Goal: Task Accomplishment & Management: Complete application form

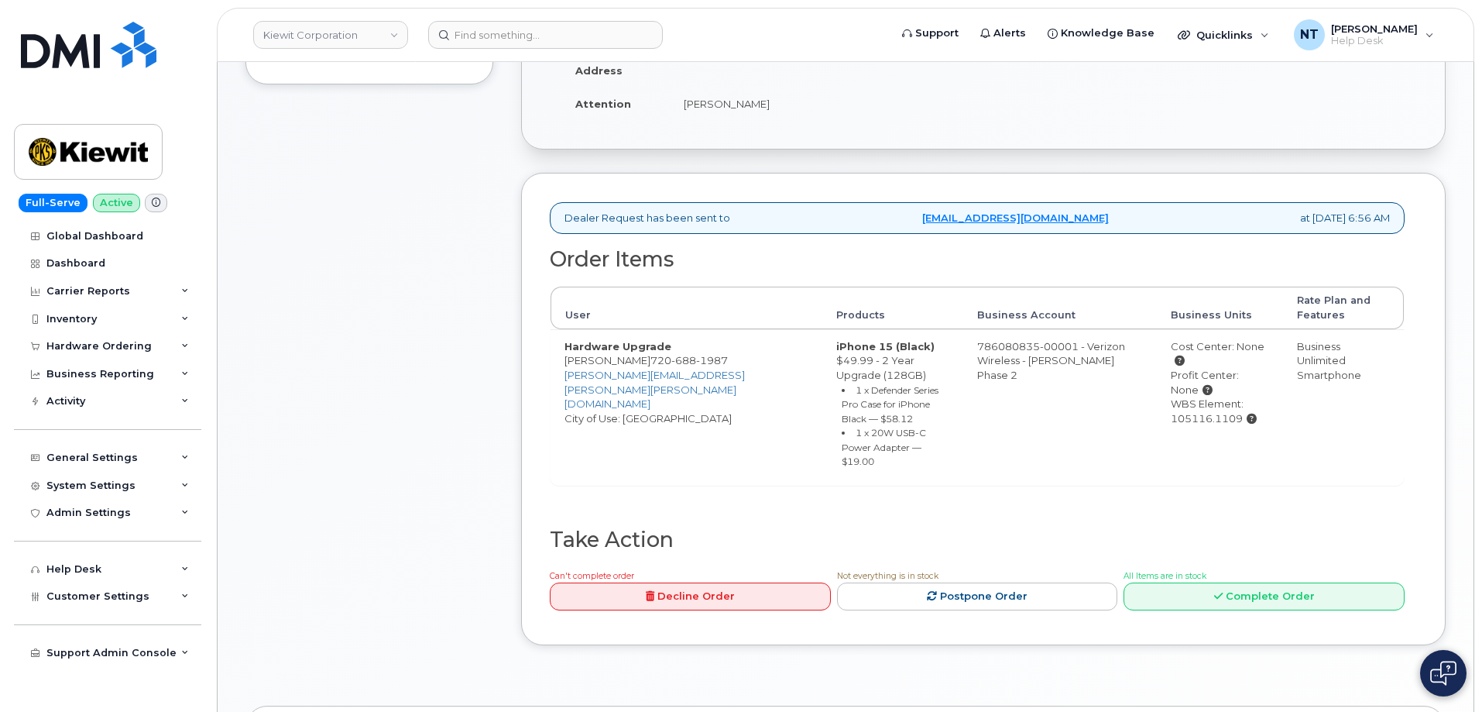
scroll to position [542, 0]
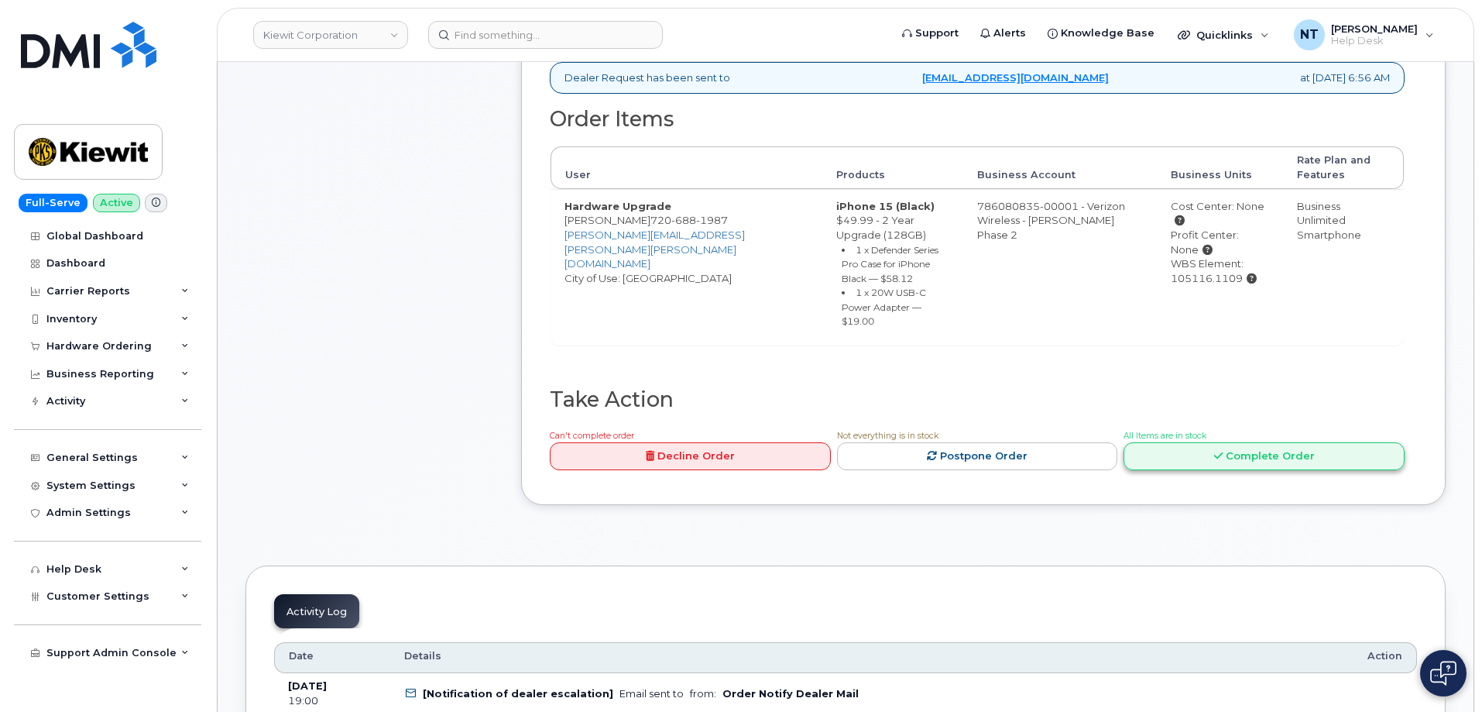
click at [1251, 445] on link "Complete Order" at bounding box center [1264, 456] width 281 height 29
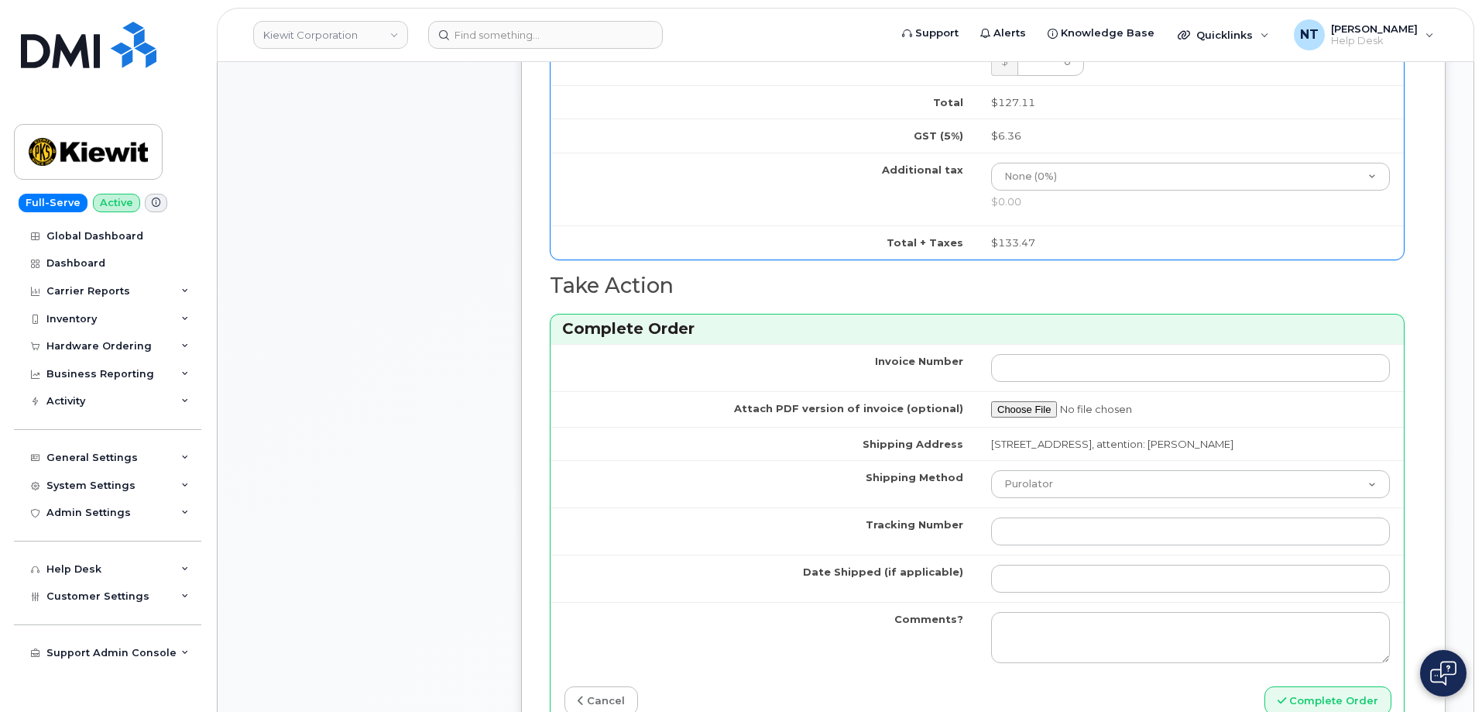
scroll to position [1239, 0]
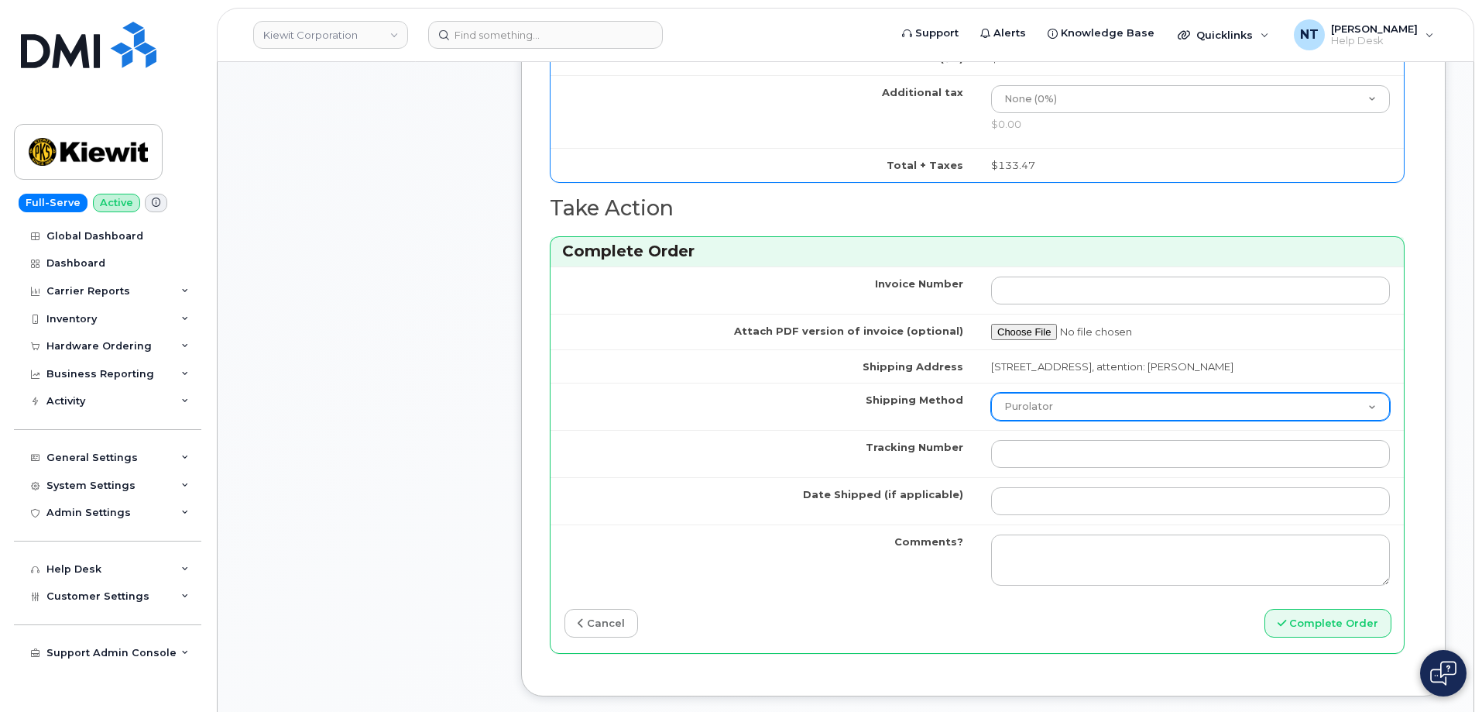
click at [1038, 403] on select "Purolator UPS FedEx Canada Post Courier Other Drop Off Pick Up" at bounding box center [1190, 407] width 399 height 28
select select "FedEx"
click at [991, 393] on select "Purolator UPS FedEx Canada Post Courier Other Drop Off Pick Up" at bounding box center [1190, 407] width 399 height 28
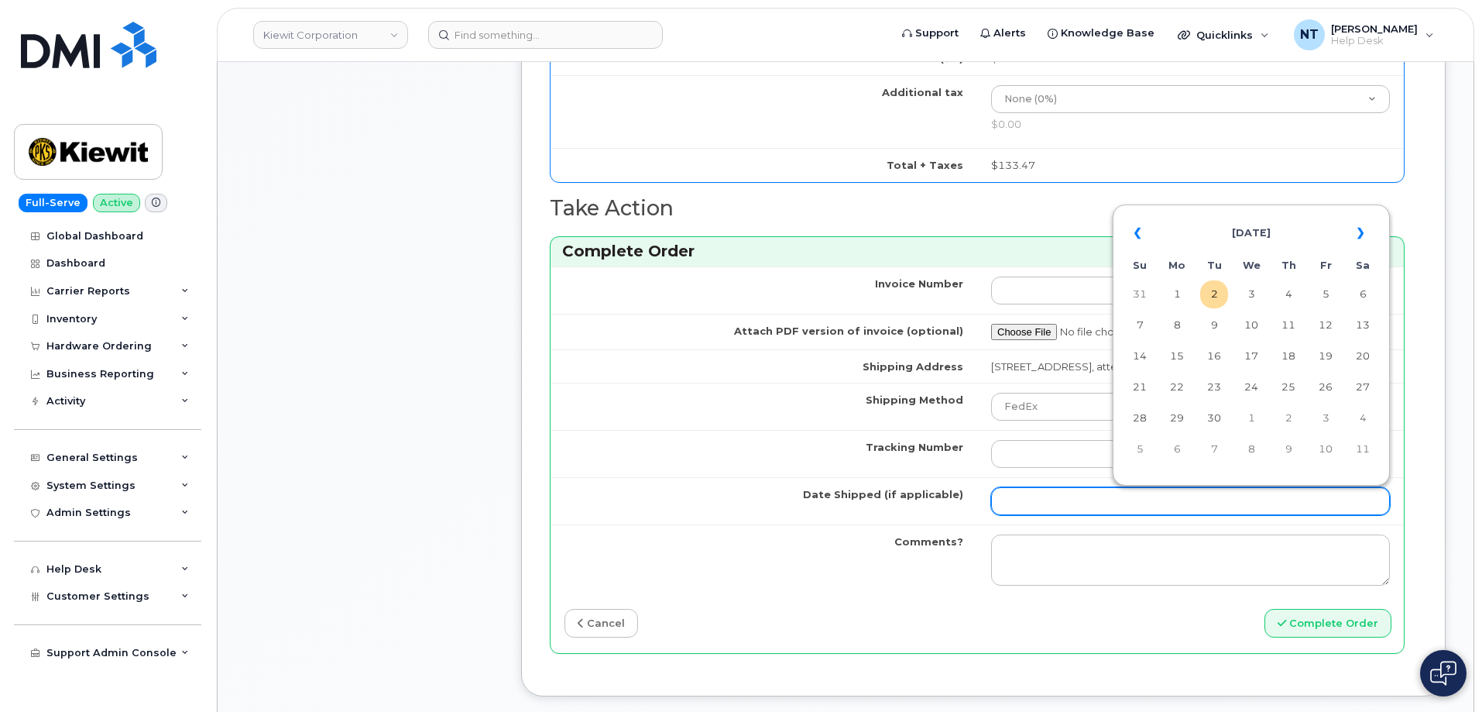
drag, startPoint x: 1016, startPoint y: 495, endPoint x: 1024, endPoint y: 495, distance: 8.5
click at [1016, 495] on input "Date Shipped (if applicable)" at bounding box center [1190, 501] width 399 height 28
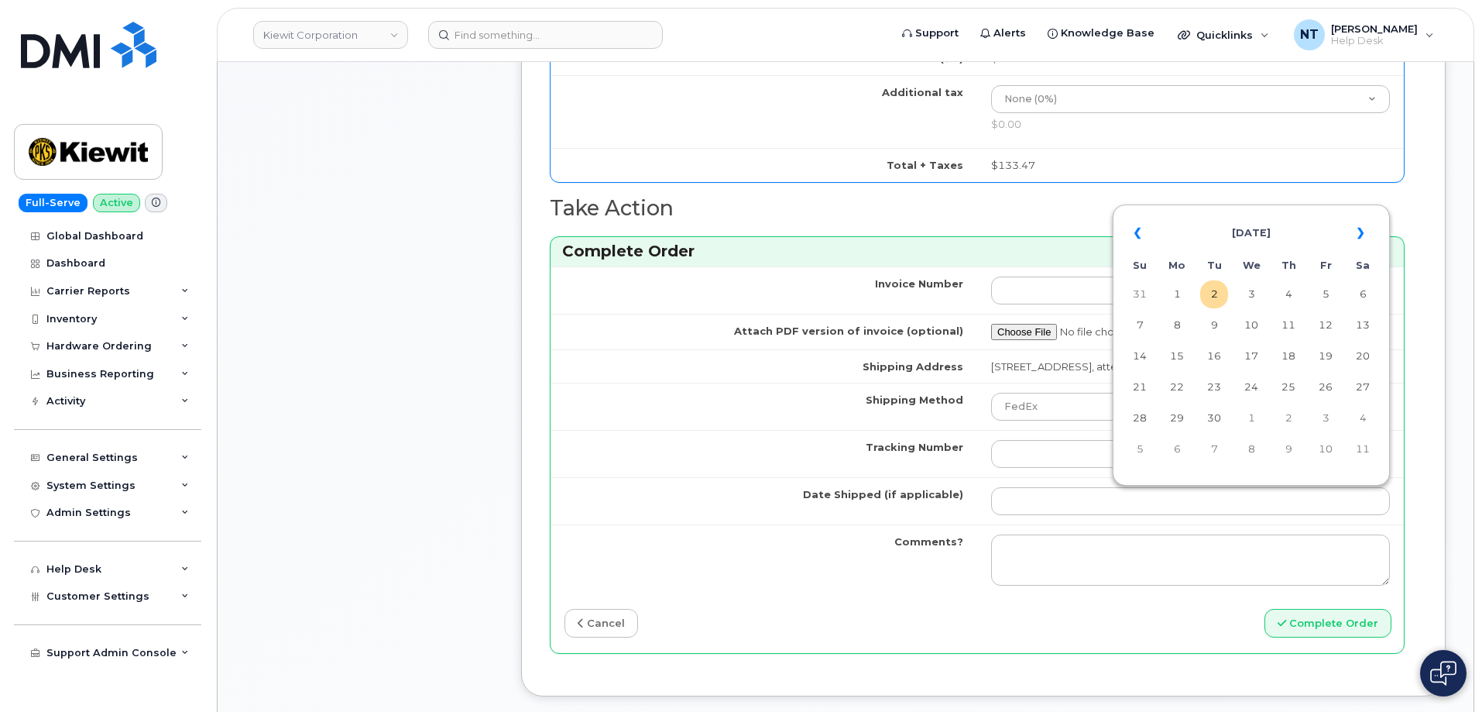
drag, startPoint x: 1210, startPoint y: 293, endPoint x: 1191, endPoint y: 314, distance: 28.0
click at [1210, 293] on td "2" at bounding box center [1214, 294] width 28 height 28
type input "[DATE]"
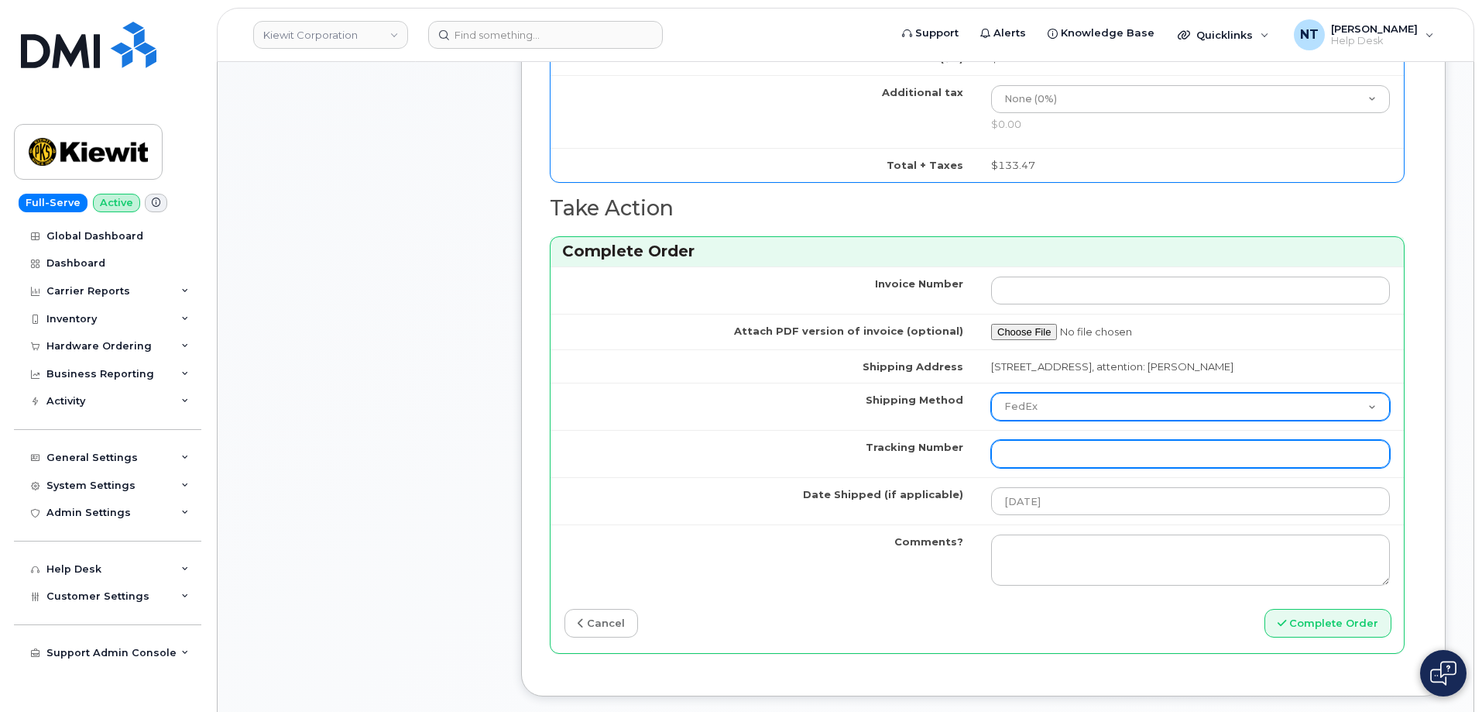
drag, startPoint x: 1093, startPoint y: 453, endPoint x: 1048, endPoint y: 409, distance: 63.0
click at [1093, 453] on input "Tracking Number" at bounding box center [1190, 454] width 399 height 28
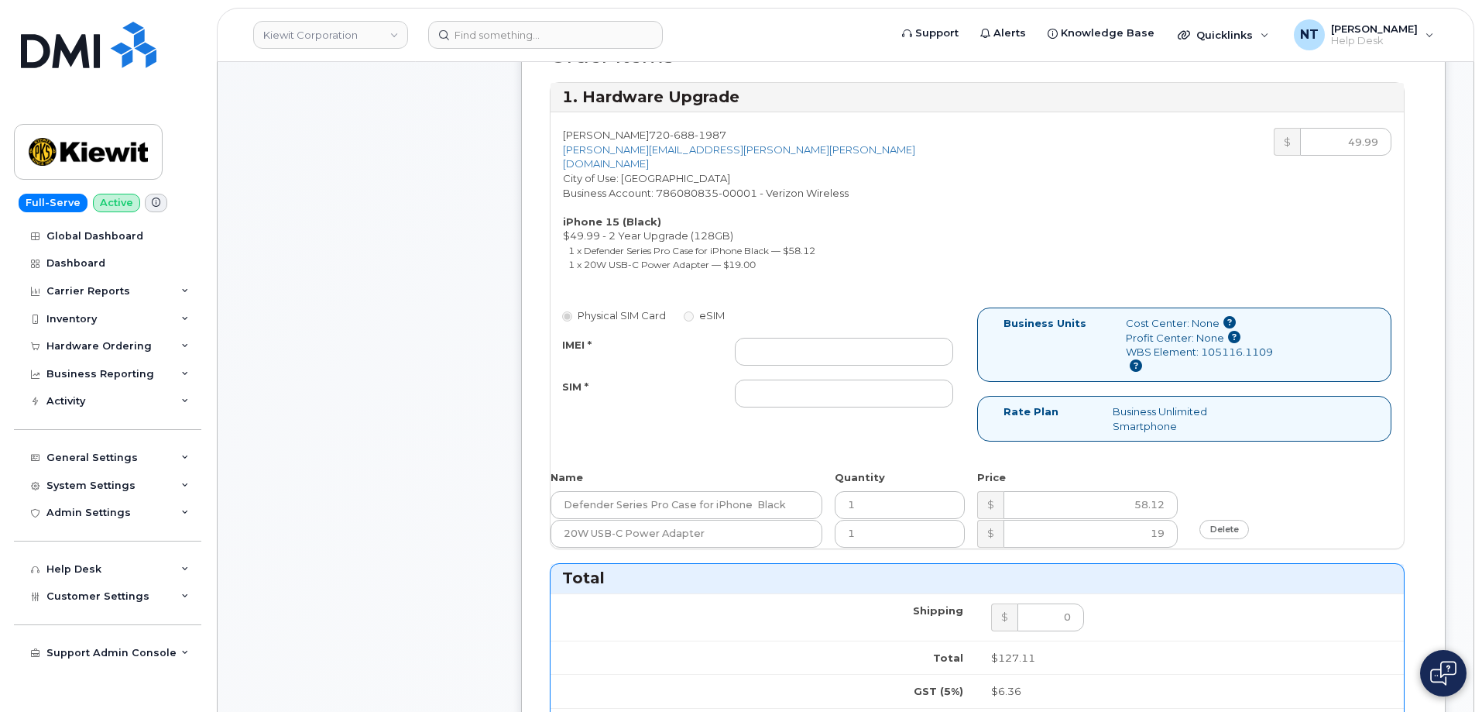
scroll to position [619, 0]
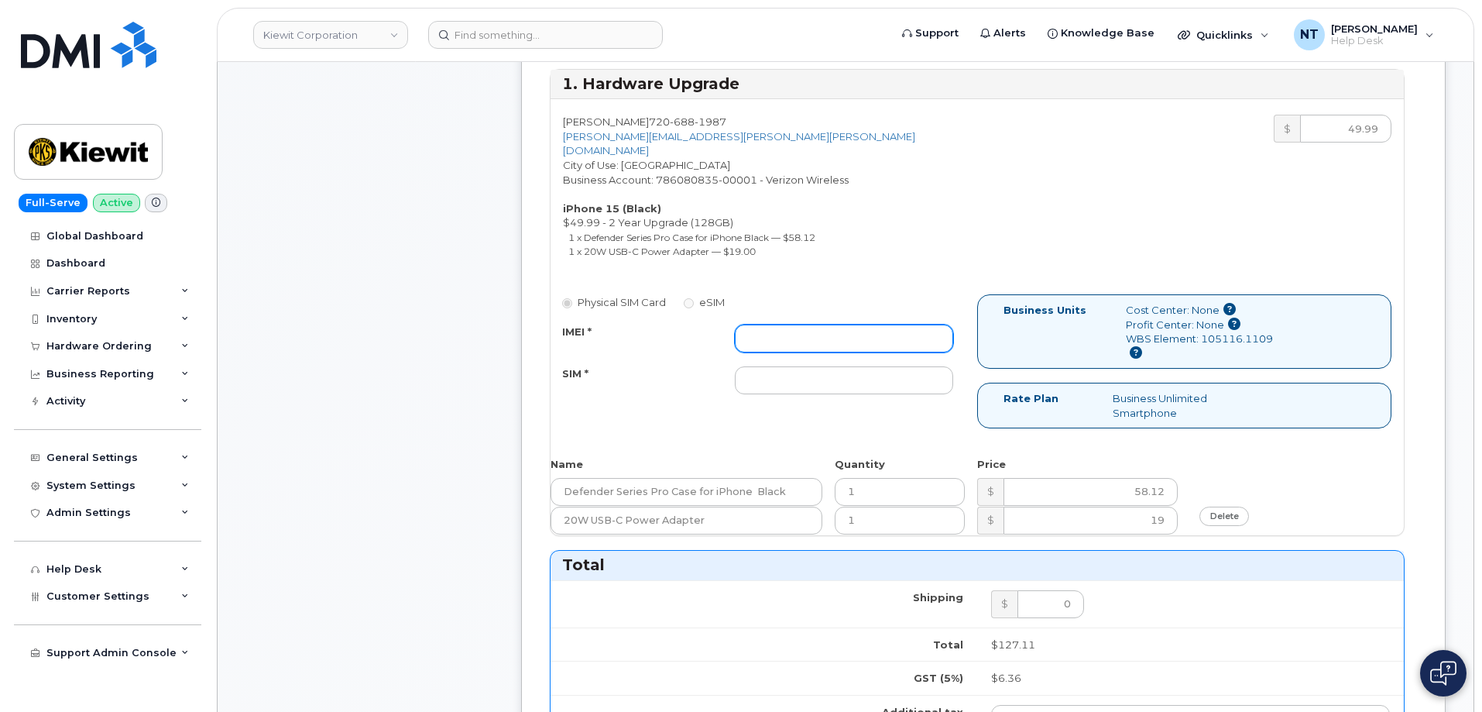
click at [819, 324] on input "IMEI *" at bounding box center [844, 338] width 218 height 28
paste input "355135959988226"
type input "355135959988226"
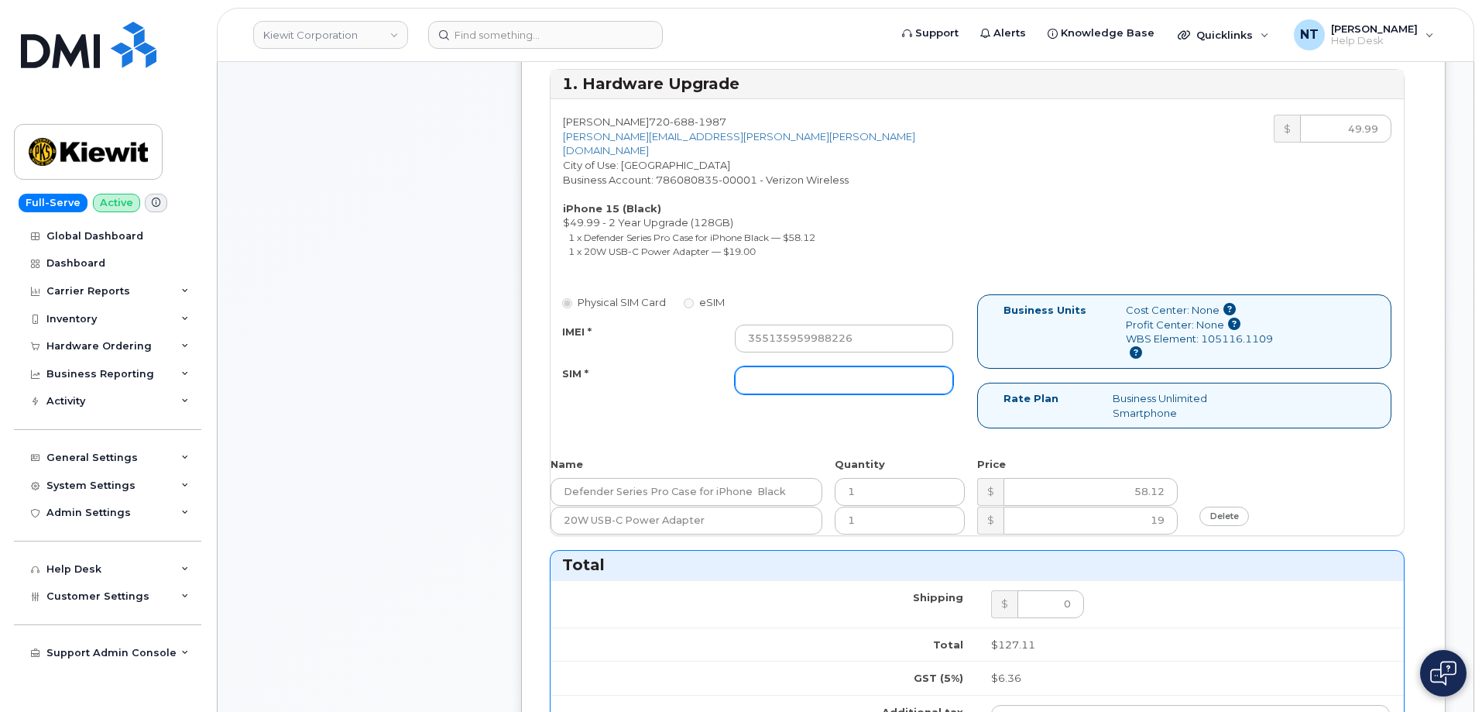
click at [778, 368] on input "SIM *" at bounding box center [844, 380] width 218 height 28
type input "n/a"
click at [412, 395] on div "Comments Leave Comment" at bounding box center [369, 510] width 248 height 1657
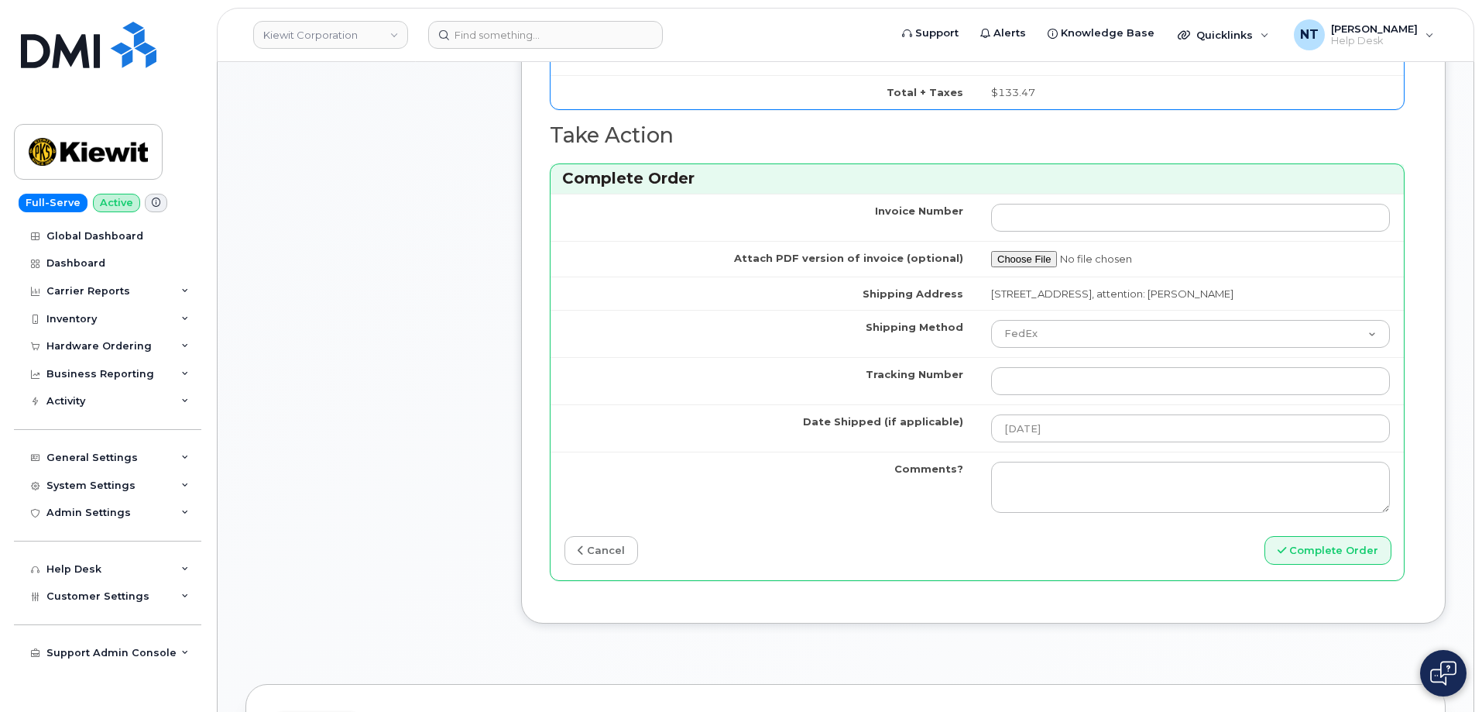
scroll to position [1316, 0]
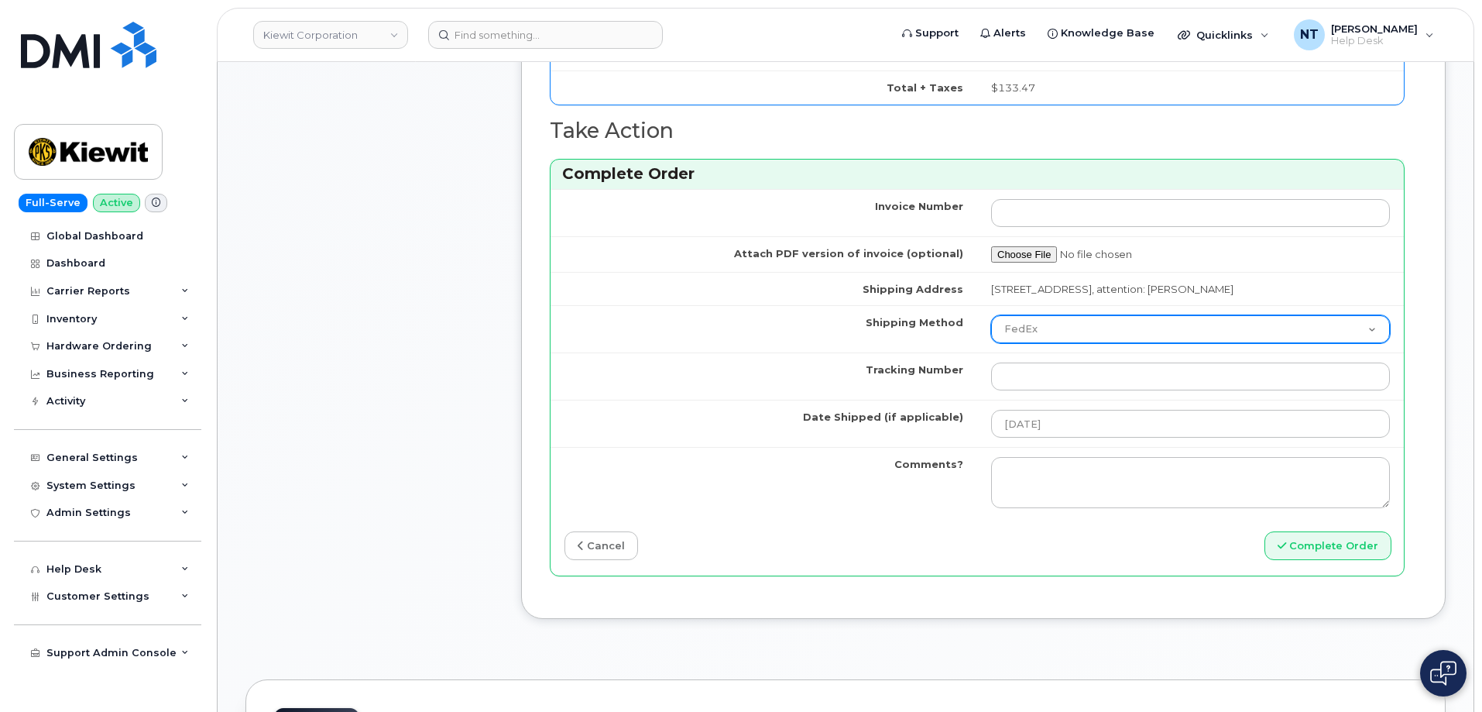
click at [1052, 334] on select "Purolator UPS FedEx Canada Post Courier Other Drop Off Pick Up" at bounding box center [1190, 329] width 399 height 28
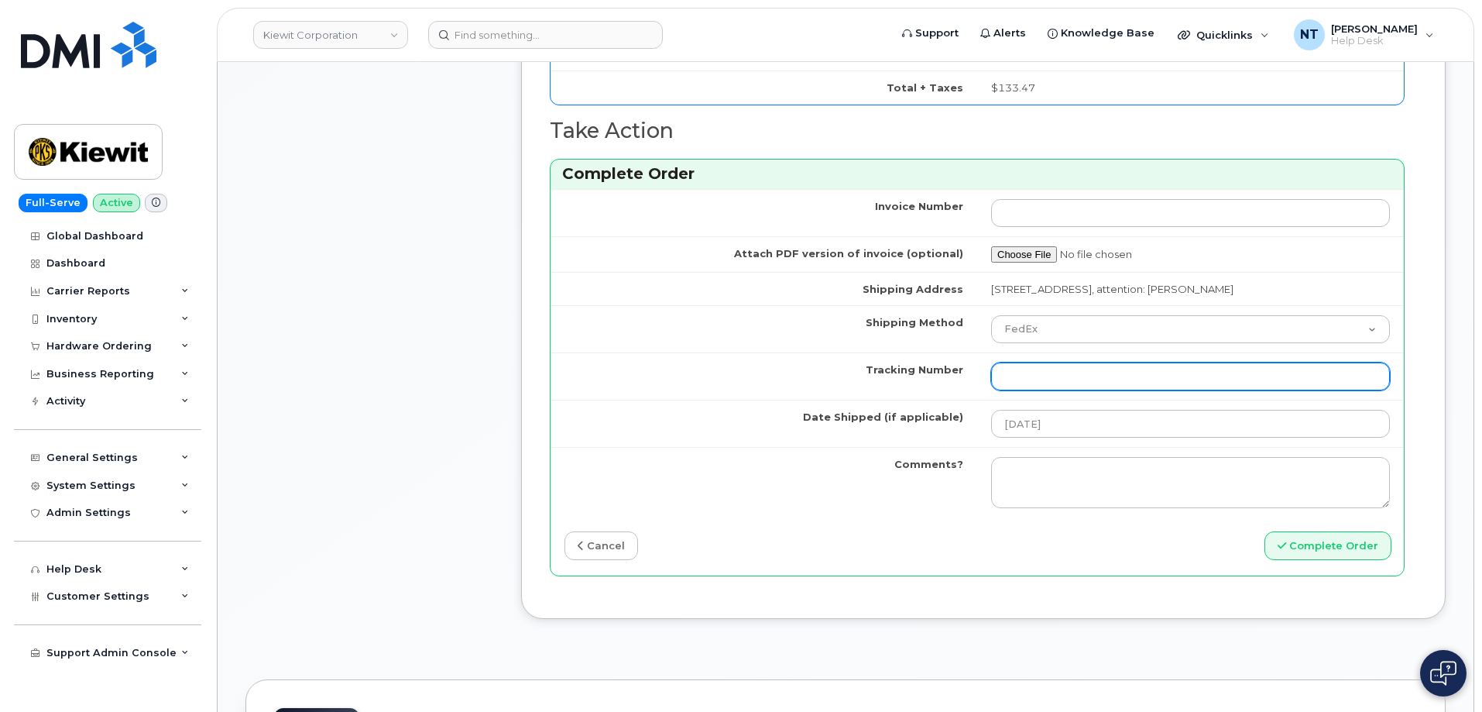
click at [1060, 372] on input "Tracking Number" at bounding box center [1190, 376] width 399 height 28
paste input "1ZK5847H4220668047"
type input "1ZK5847H4220668047"
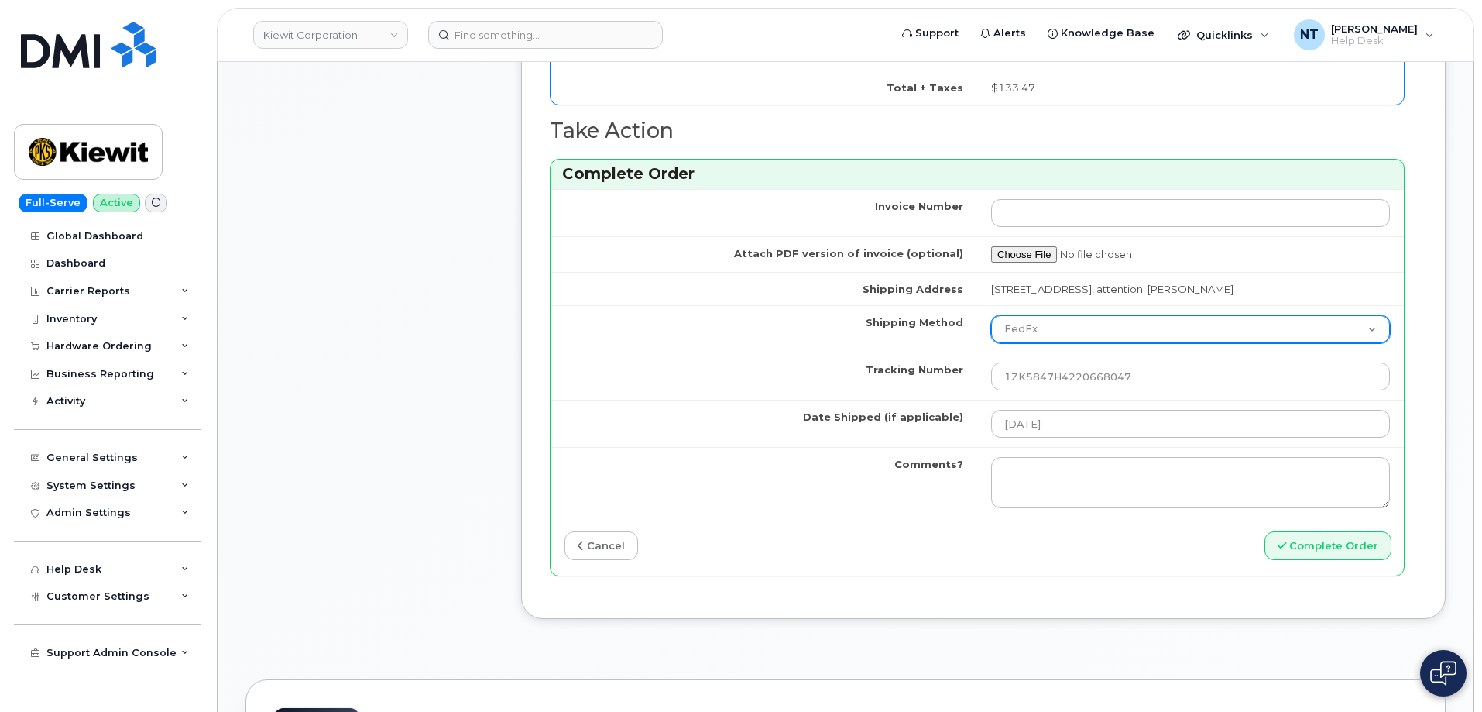
click at [1062, 327] on select "Purolator UPS FedEx Canada Post Courier Other Drop Off Pick Up" at bounding box center [1190, 329] width 399 height 28
select select "UPS"
click at [991, 315] on select "Purolator UPS FedEx Canada Post Courier Other Drop Off Pick Up" at bounding box center [1190, 329] width 399 height 28
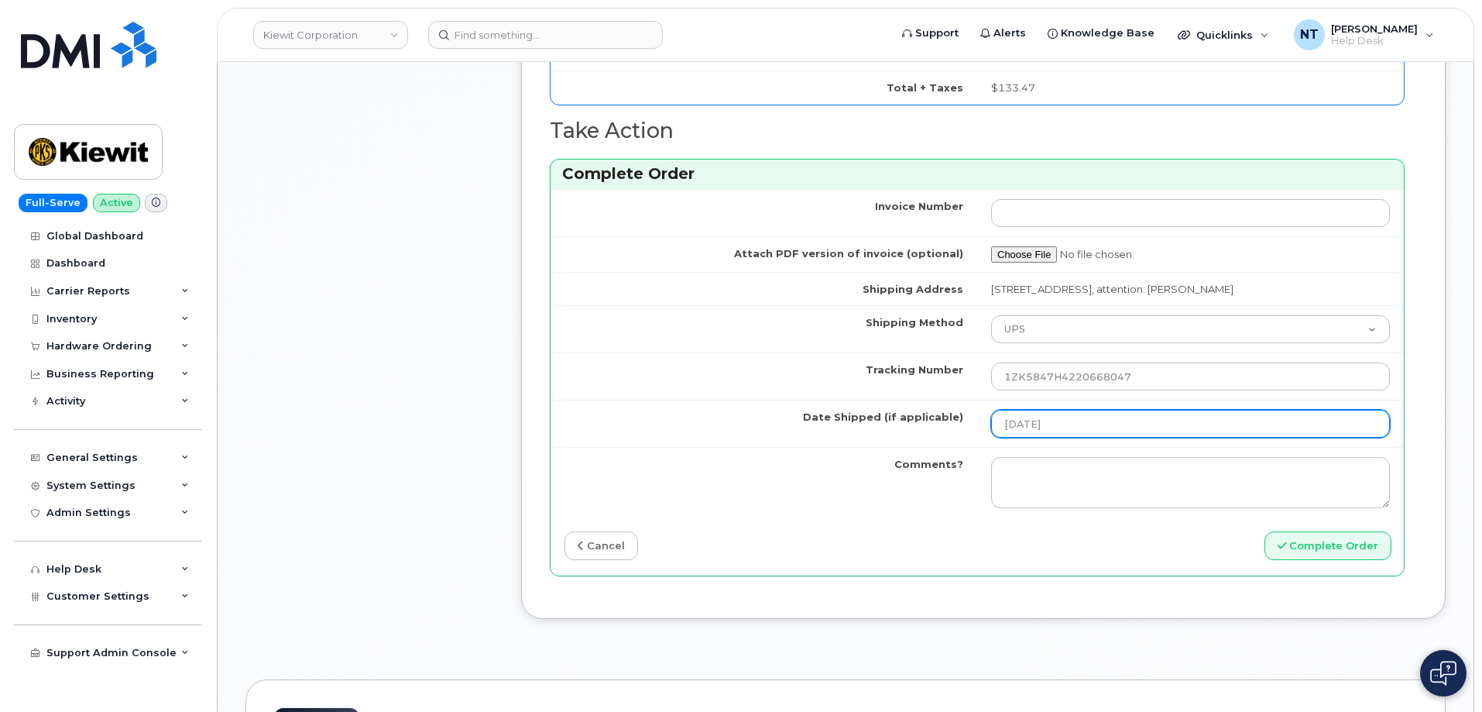
click at [1049, 427] on input "[DATE]" at bounding box center [1190, 424] width 399 height 28
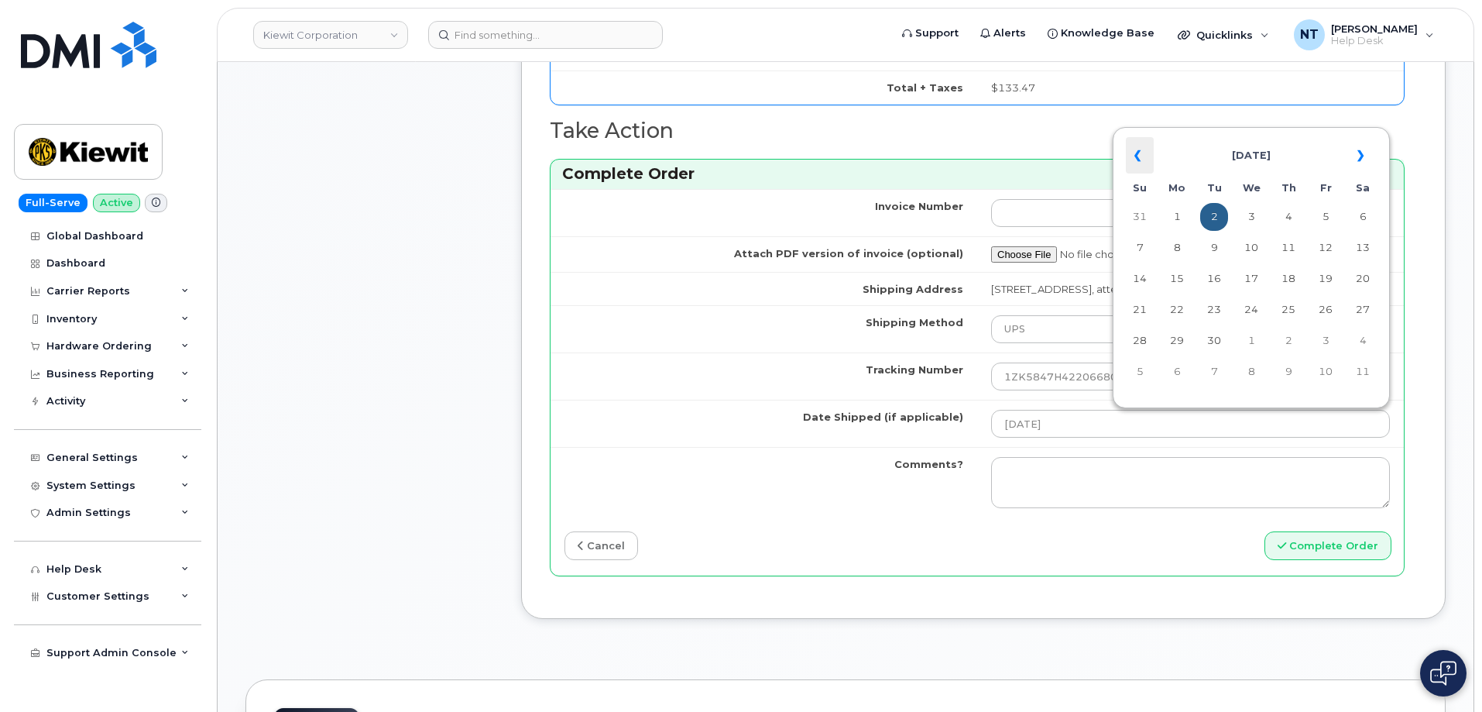
click at [1131, 157] on th "«" at bounding box center [1140, 155] width 28 height 37
click at [1296, 341] on td "28" at bounding box center [1289, 341] width 28 height 28
type input "[DATE]"
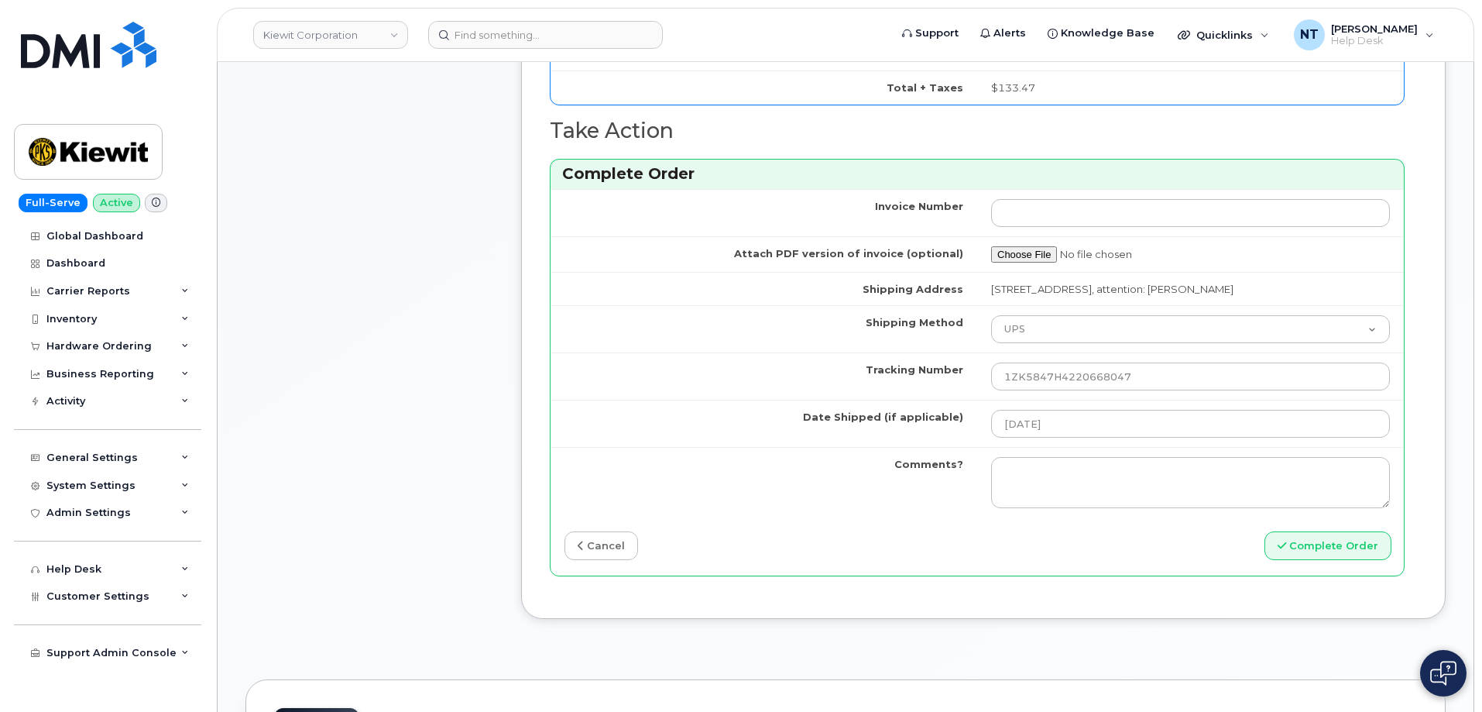
scroll to position [1394, 0]
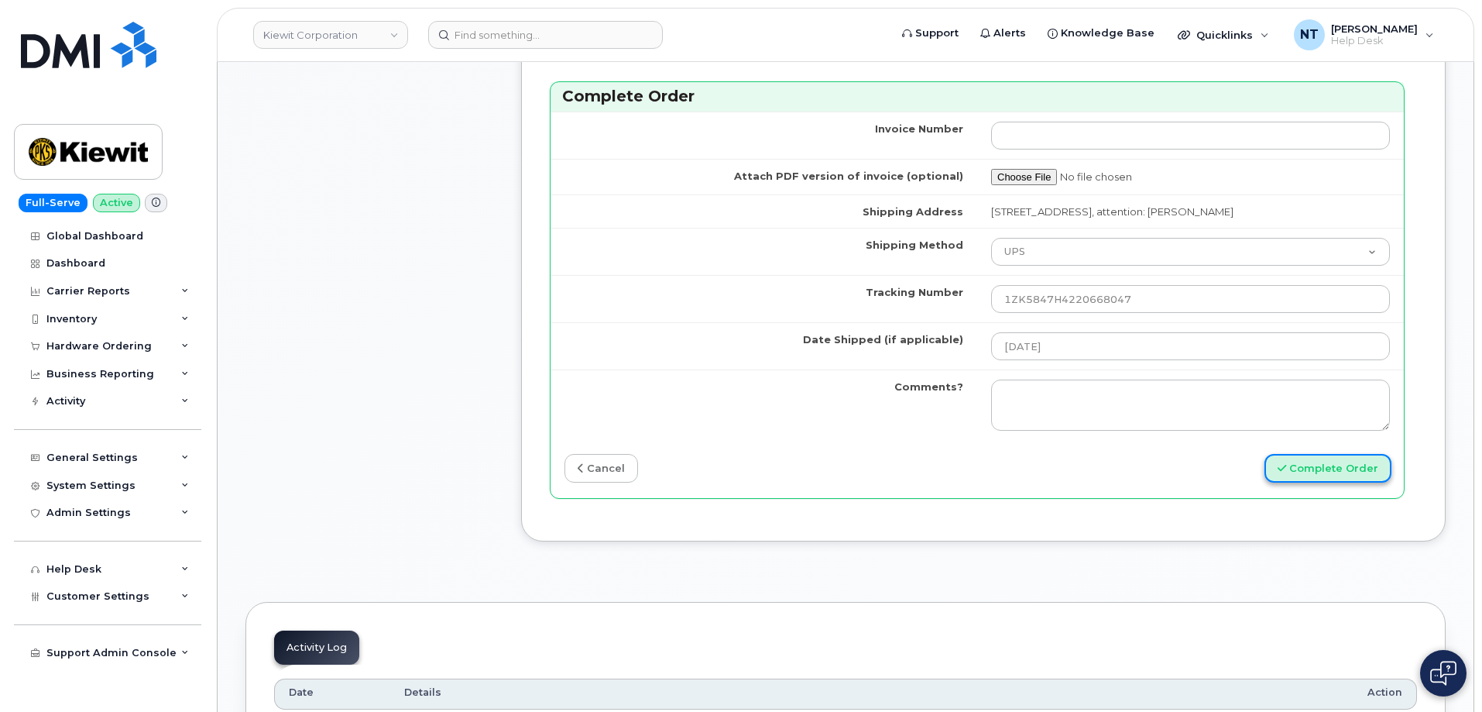
click at [1313, 468] on button "Complete Order" at bounding box center [1328, 468] width 127 height 29
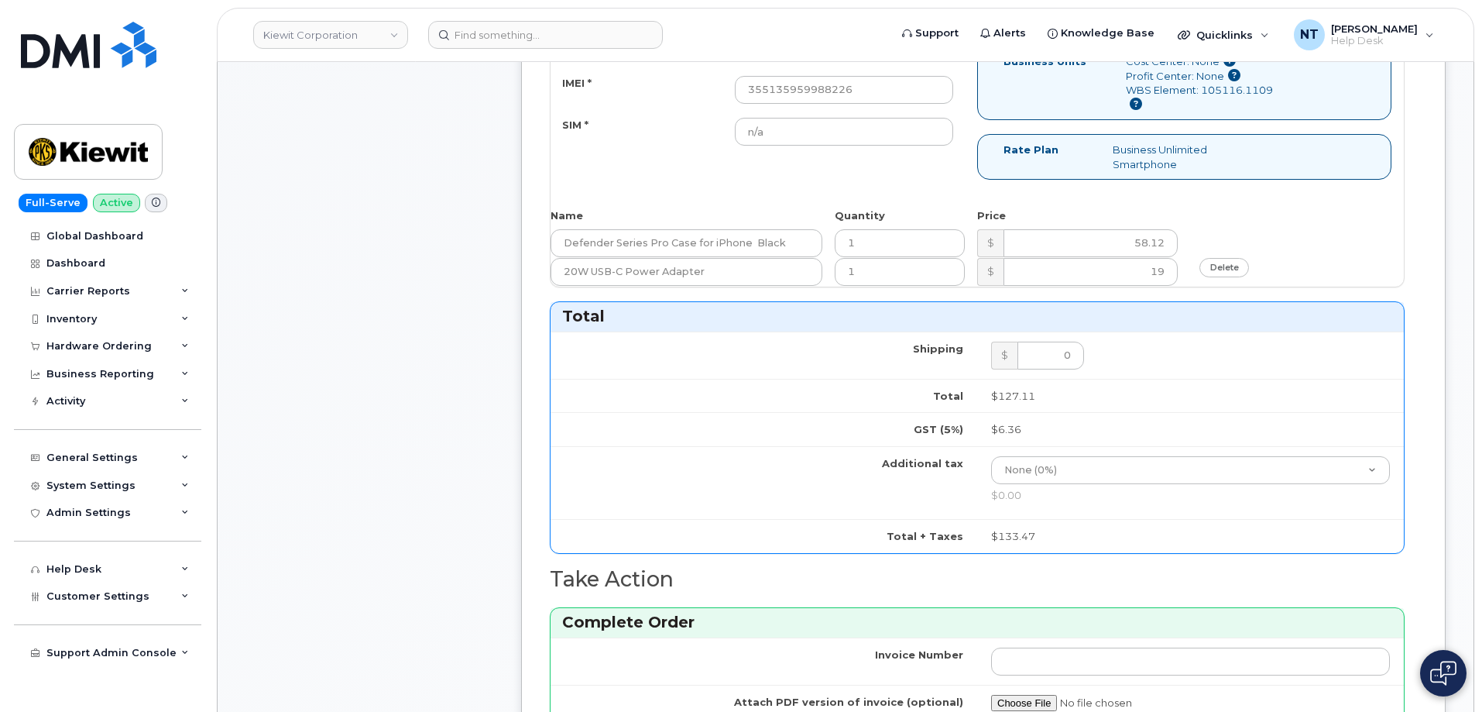
scroll to position [697, 0]
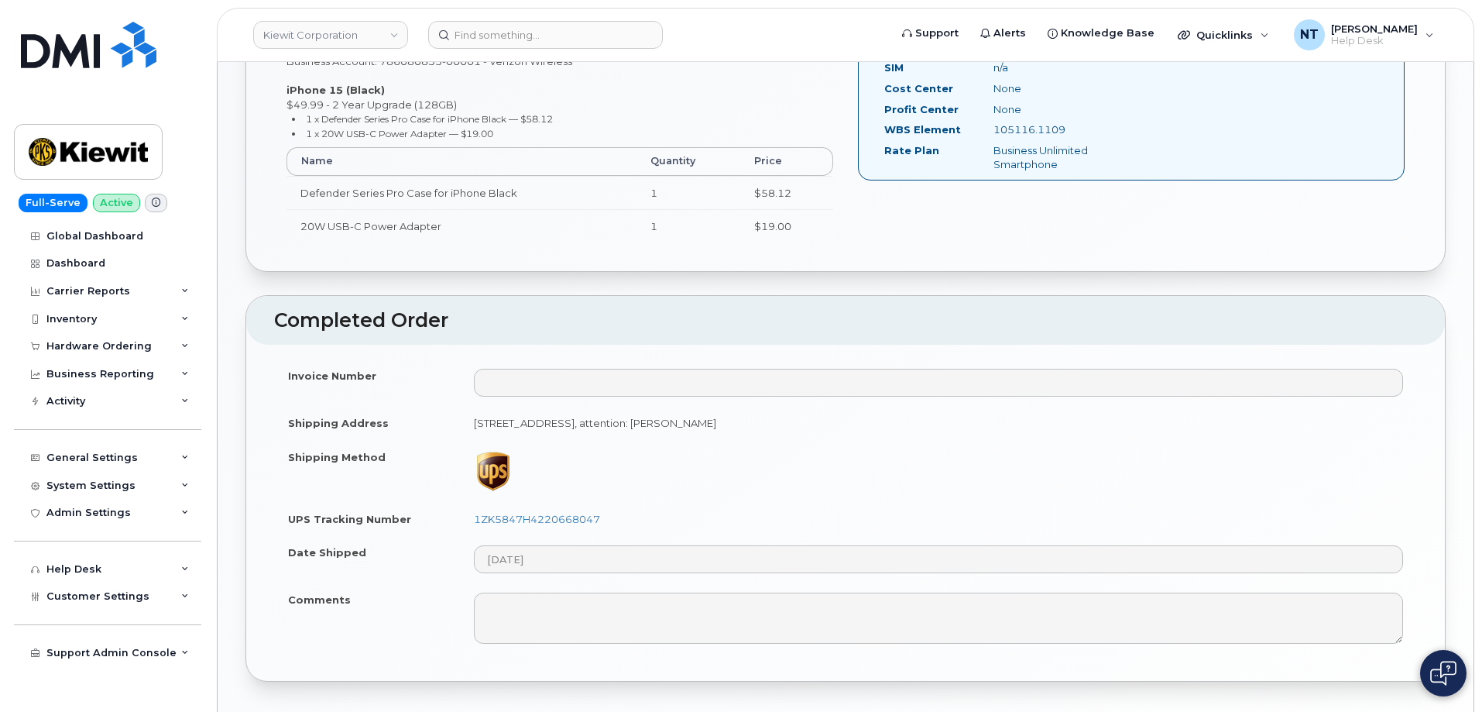
scroll to position [699, 0]
